Goal: Navigation & Orientation: Find specific page/section

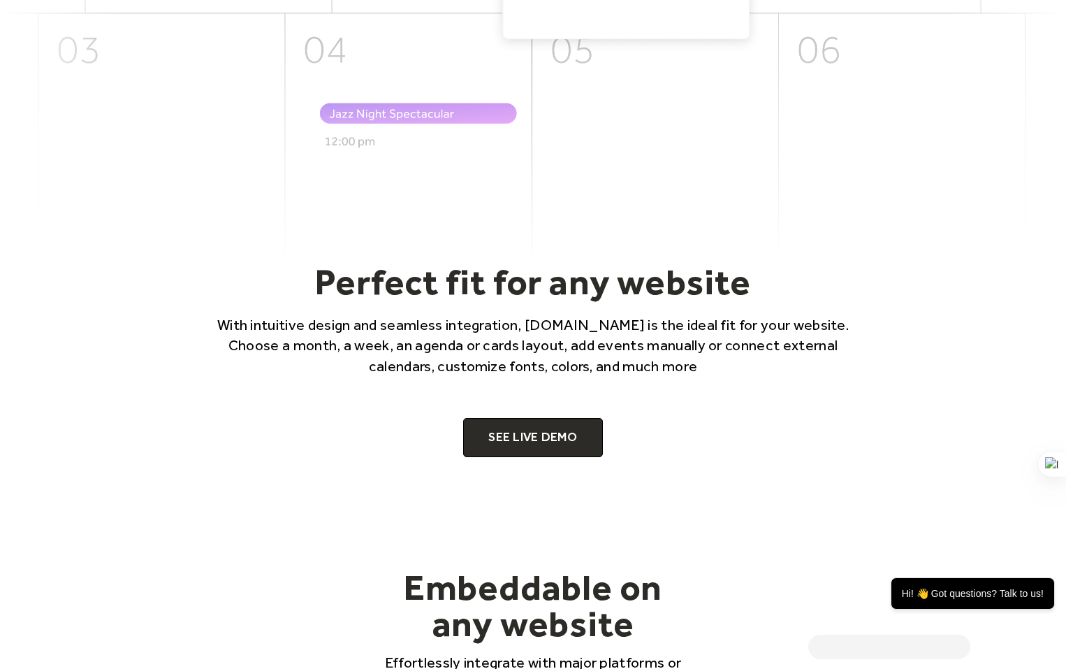
scroll to position [728, 0]
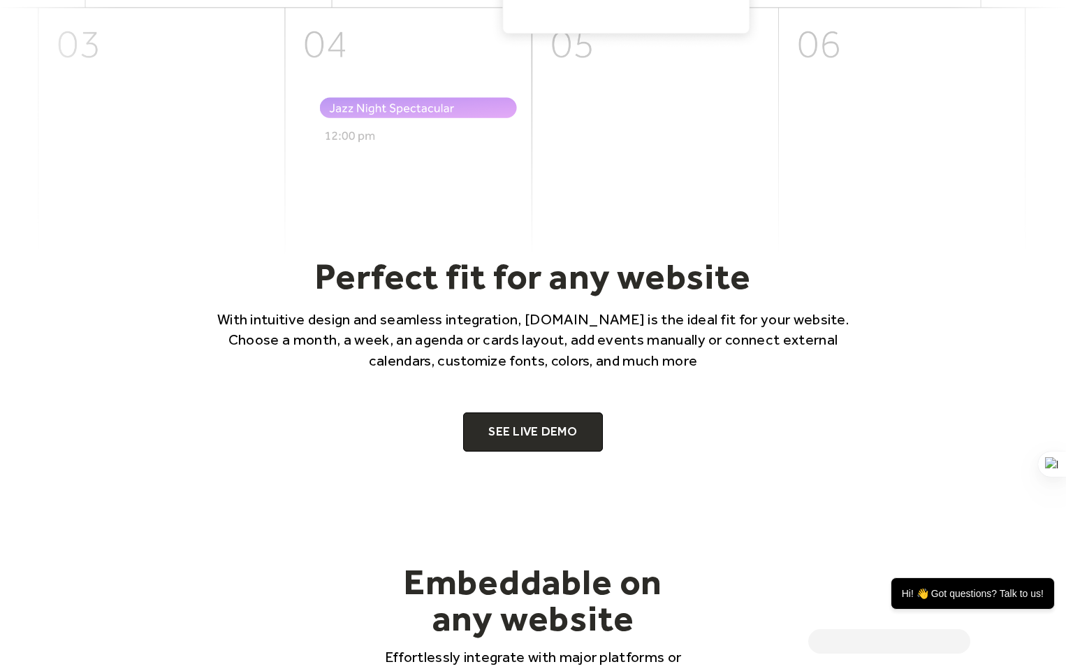
drag, startPoint x: 1071, startPoint y: 57, endPoint x: 1110, endPoint y: 147, distance: 97.9
click at [547, 436] on link "SEE LIVE DEMO" at bounding box center [533, 431] width 140 height 39
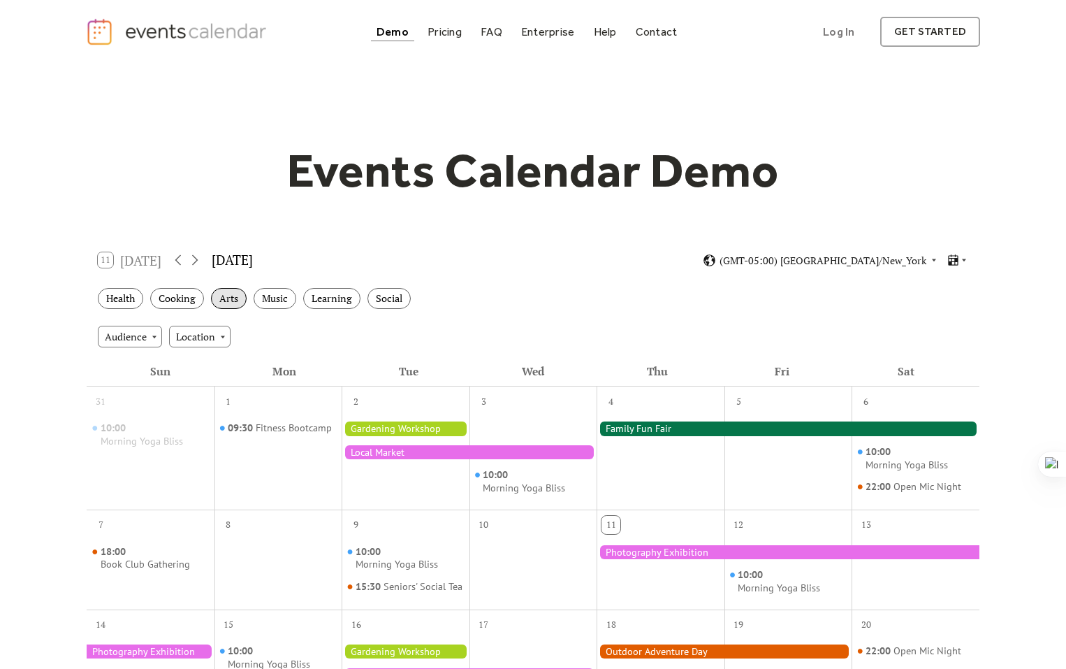
click at [229, 298] on div "Arts" at bounding box center [229, 299] width 36 height 22
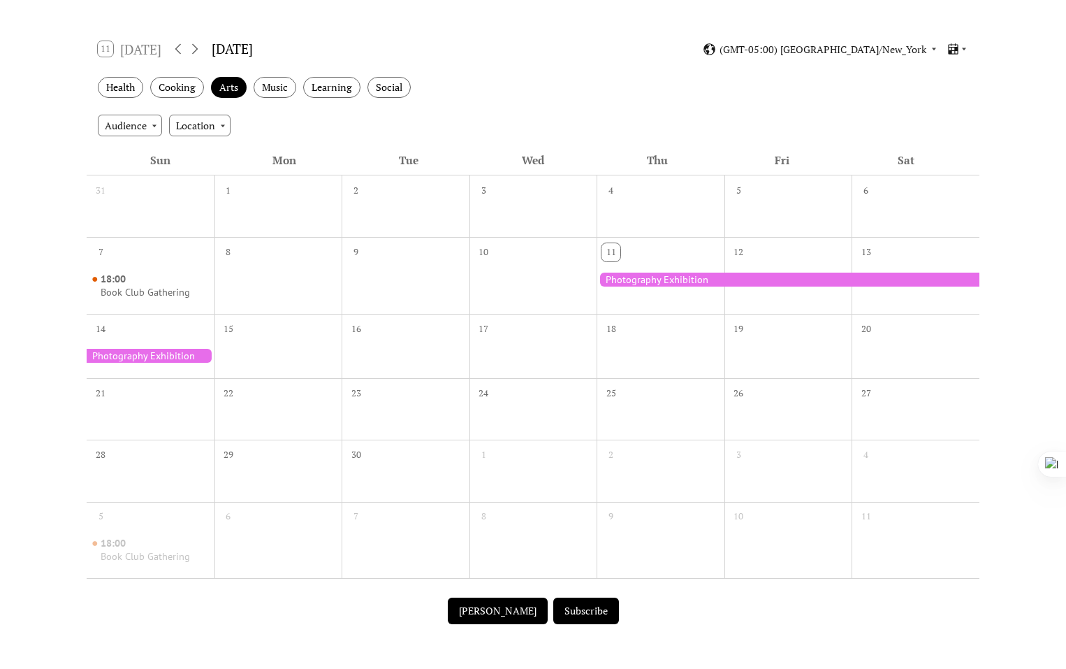
scroll to position [209, 0]
